Goal: Task Accomplishment & Management: Use online tool/utility

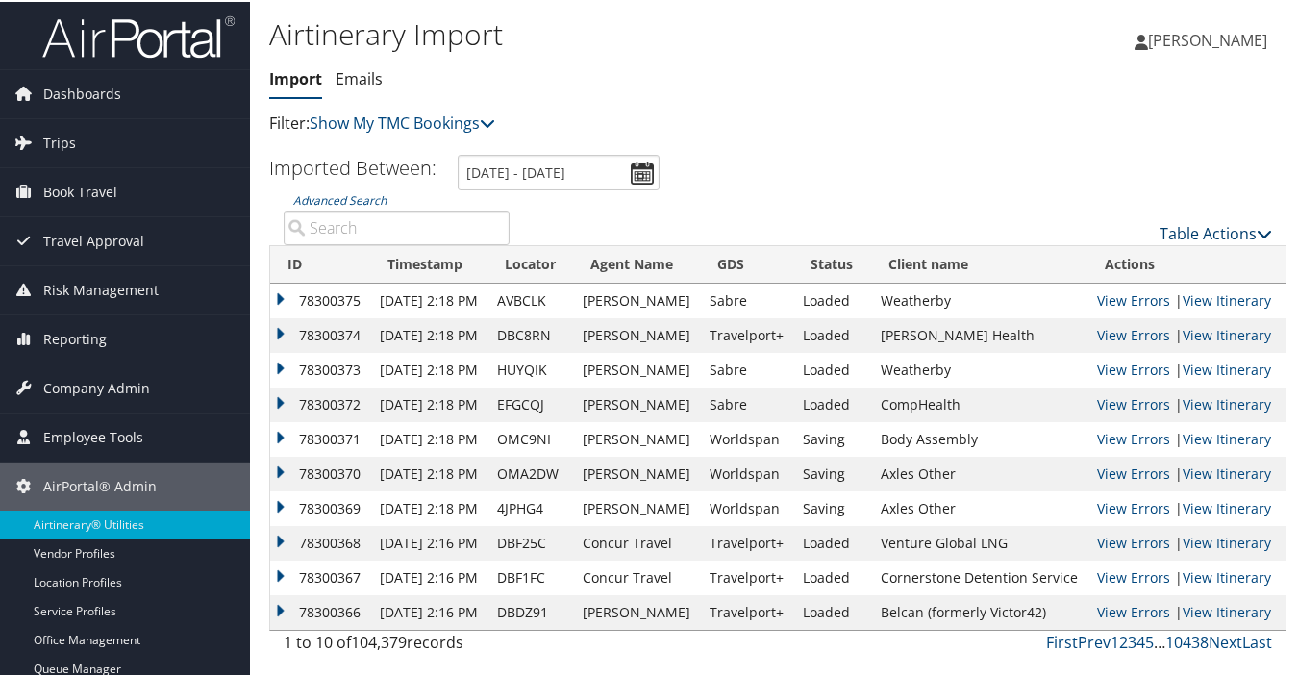
click at [1204, 229] on link "Table Actions" at bounding box center [1216, 231] width 113 height 21
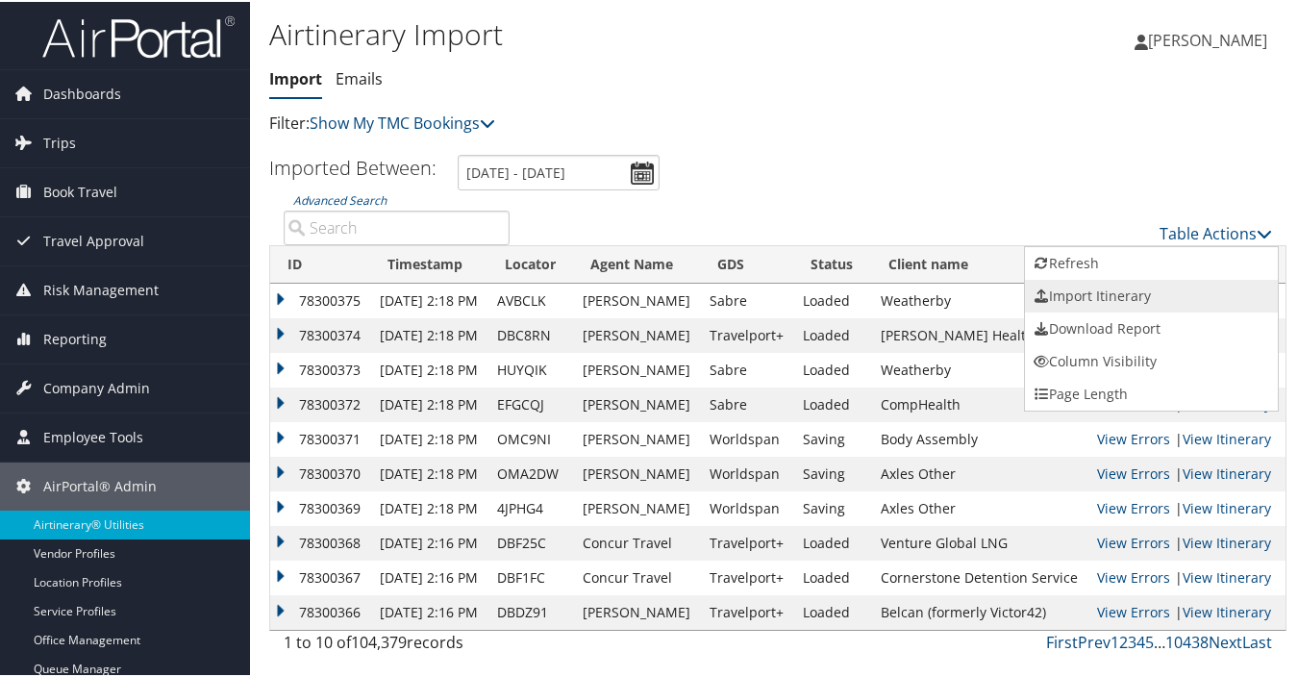
click at [1086, 297] on link "Import Itinerary" at bounding box center [1151, 294] width 253 height 33
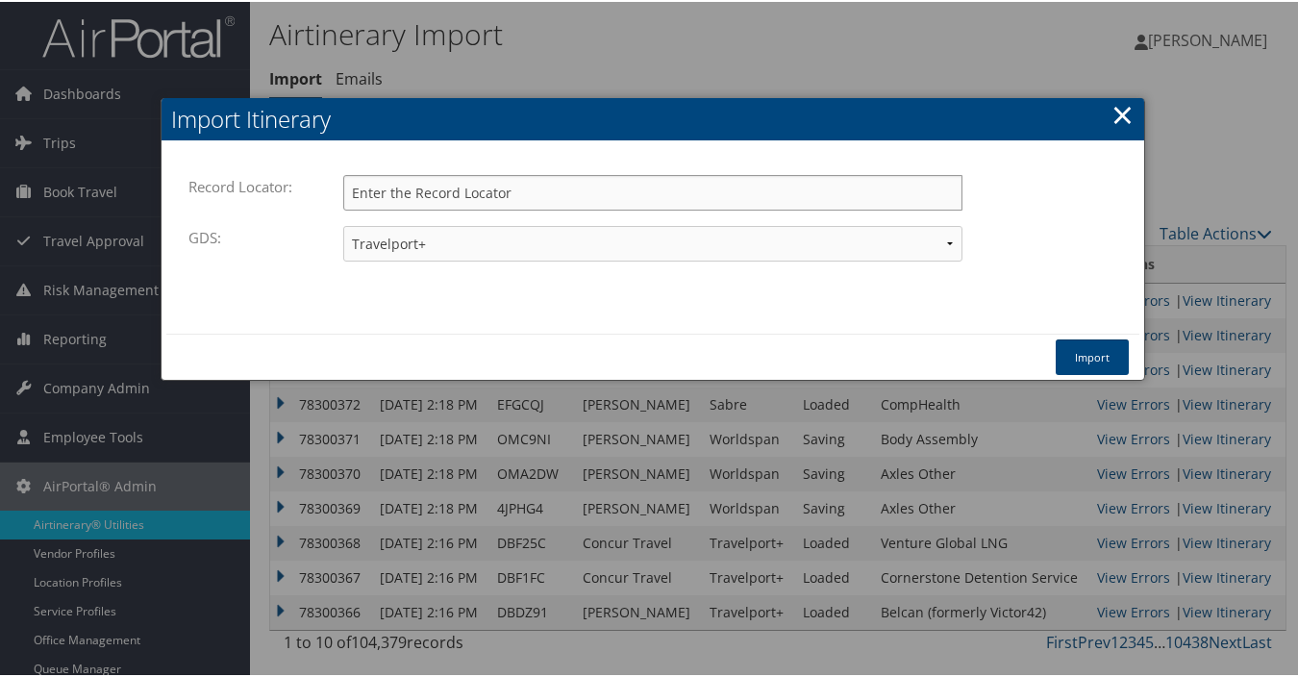
click at [519, 188] on input "Record Locator:" at bounding box center [652, 191] width 619 height 36
click at [427, 188] on input "Record Locator:" at bounding box center [652, 191] width 619 height 36
paste input "DBF1QR"
type input "DBF1QR"
click at [414, 241] on select "Travelport+ Worldspan Apollo Sabre Amadeus" at bounding box center [652, 242] width 619 height 36
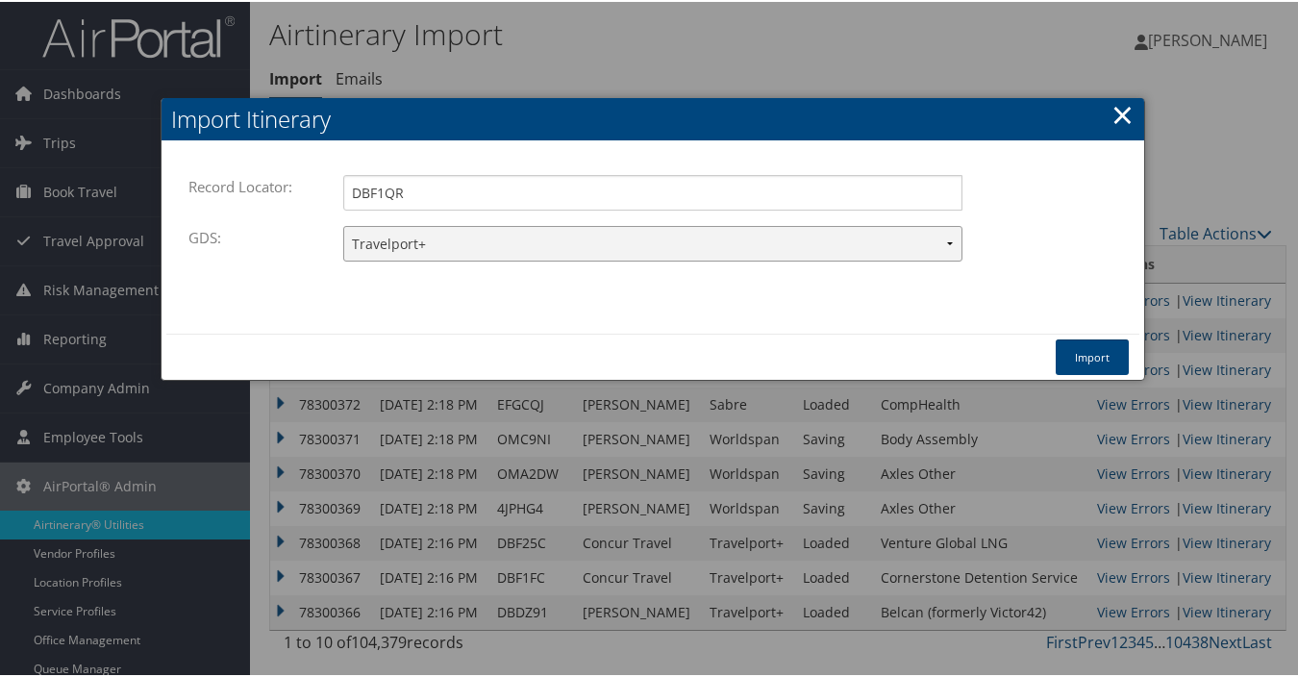
click at [343, 224] on select "Travelport+ Worldspan Apollo Sabre Amadeus" at bounding box center [652, 242] width 619 height 36
click at [1095, 357] on button "Import" at bounding box center [1092, 356] width 73 height 36
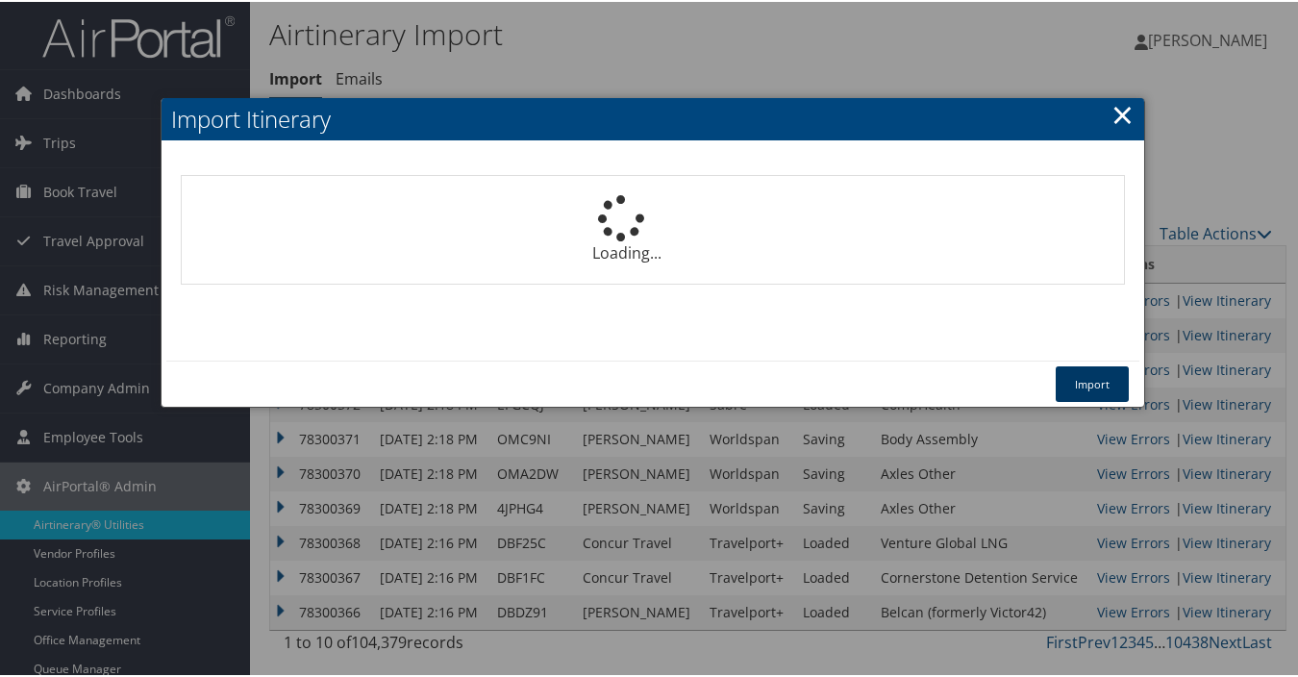
select select "1P"
